Goal: Find specific page/section: Locate a particular part of the current website

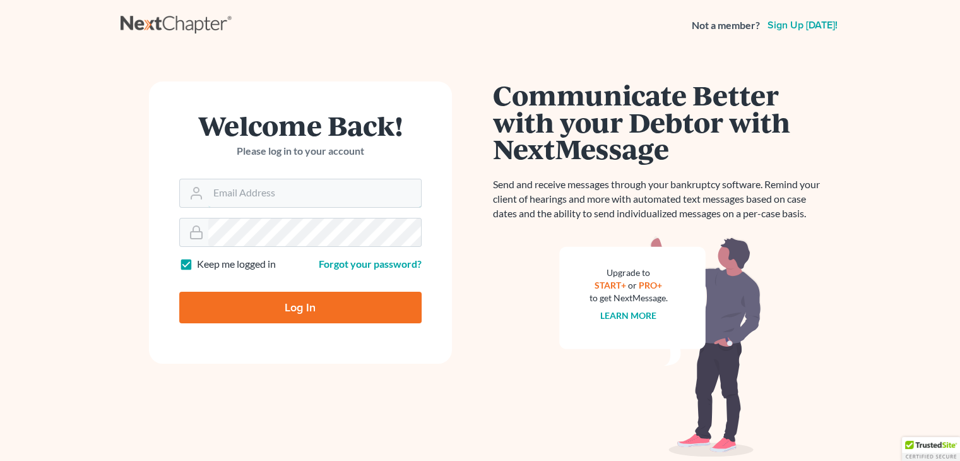
type input "[PERSON_NAME][EMAIL_ADDRESS][DOMAIN_NAME]"
click at [261, 303] on input "Log In" at bounding box center [300, 308] width 242 height 32
type input "Thinking..."
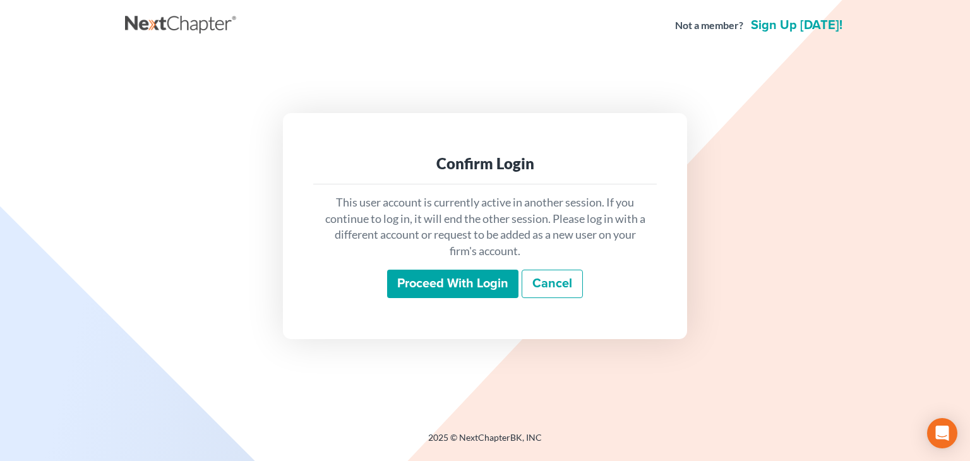
click at [489, 290] on input "Proceed with login" at bounding box center [452, 284] width 131 height 29
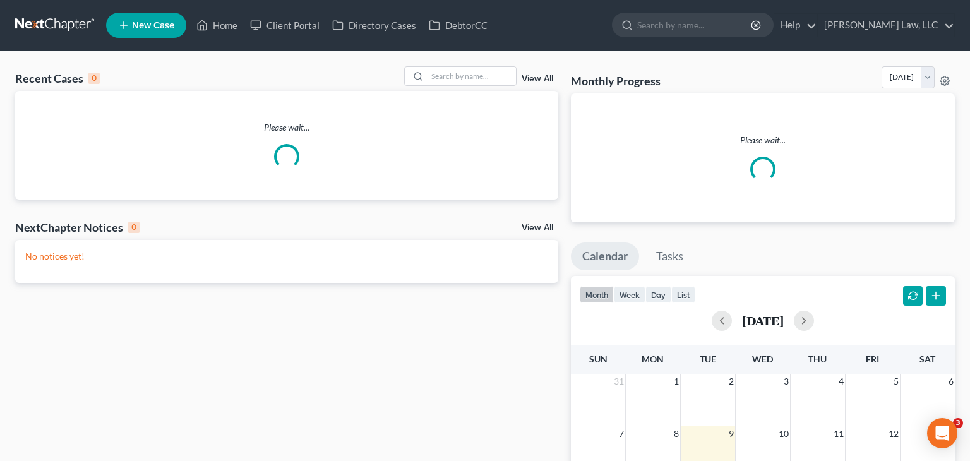
click at [695, 39] on ul "New Case Home Client Portal Directory Cases DebtorCC - No Result - See all resu…" at bounding box center [530, 25] width 849 height 33
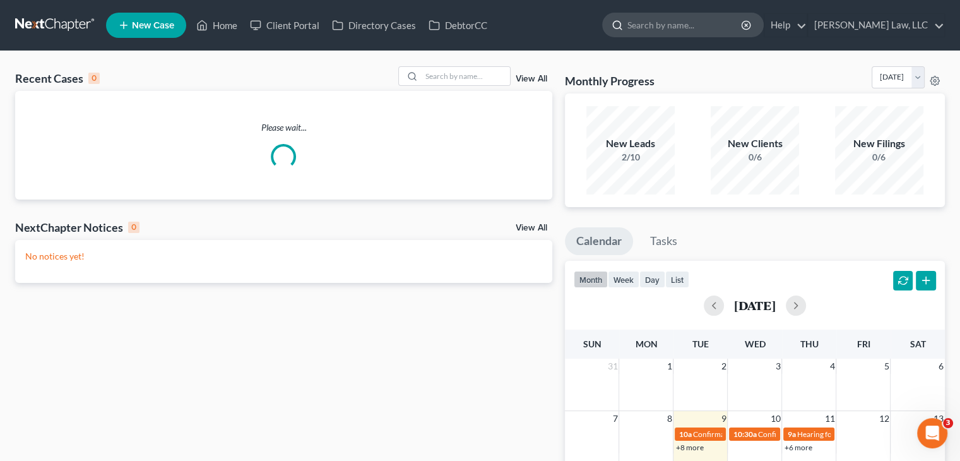
click at [694, 31] on input "search" at bounding box center [686, 24] width 116 height 23
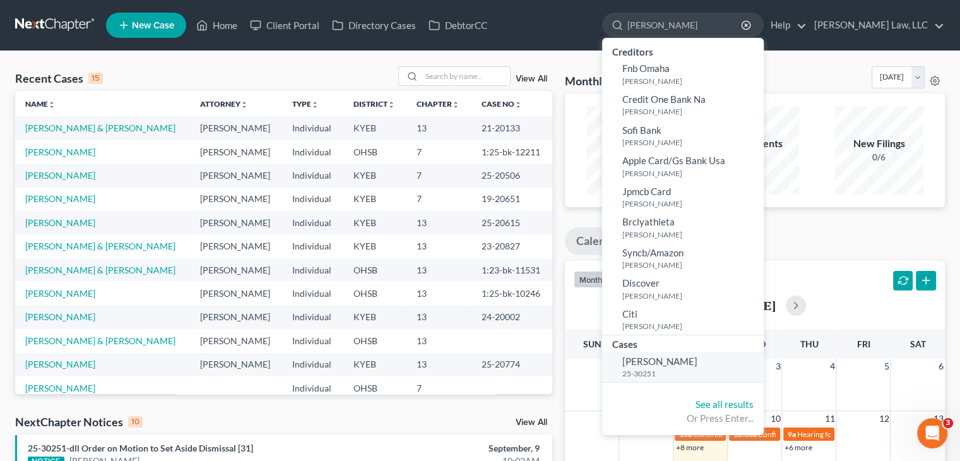
type input "[PERSON_NAME]"
click at [649, 376] on small "25-30251" at bounding box center [692, 373] width 138 height 11
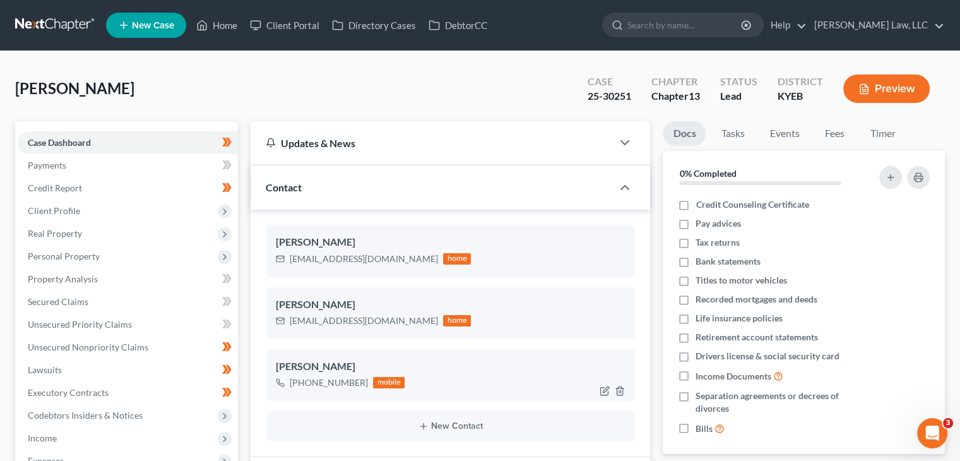
scroll to position [332, 0]
drag, startPoint x: 362, startPoint y: 382, endPoint x: 301, endPoint y: 386, distance: 62.0
click at [301, 386] on div "[PHONE_NUMBER]" at bounding box center [329, 382] width 78 height 13
copy div "[PHONE_NUMBER]"
